Goal: Find specific page/section

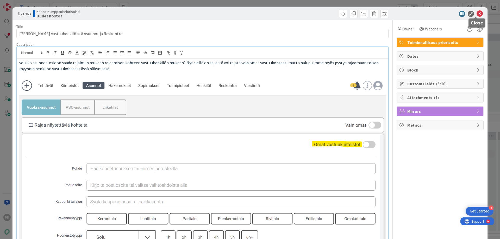
click at [477, 13] on icon at bounding box center [480, 14] width 6 height 6
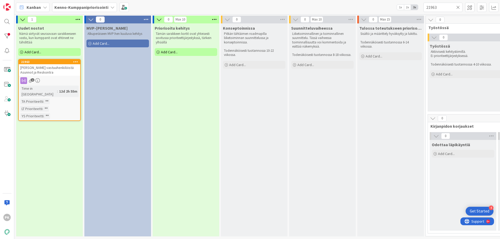
click at [459, 7] on icon at bounding box center [458, 7] width 4 height 5
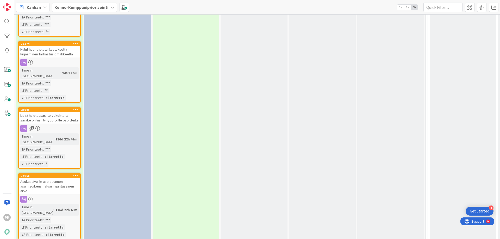
scroll to position [1250, 0]
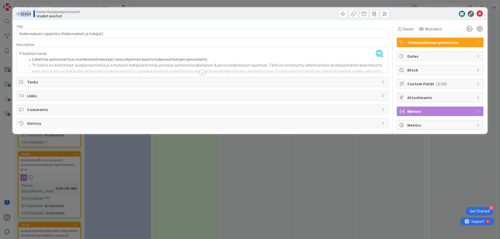
drag, startPoint x: 31, startPoint y: 13, endPoint x: 21, endPoint y: 13, distance: 9.9
click at [21, 13] on b "21024" at bounding box center [25, 13] width 10 height 5
copy b "21024"
click at [479, 13] on icon at bounding box center [480, 14] width 6 height 6
